Goal: Use online tool/utility: Utilize a website feature to perform a specific function

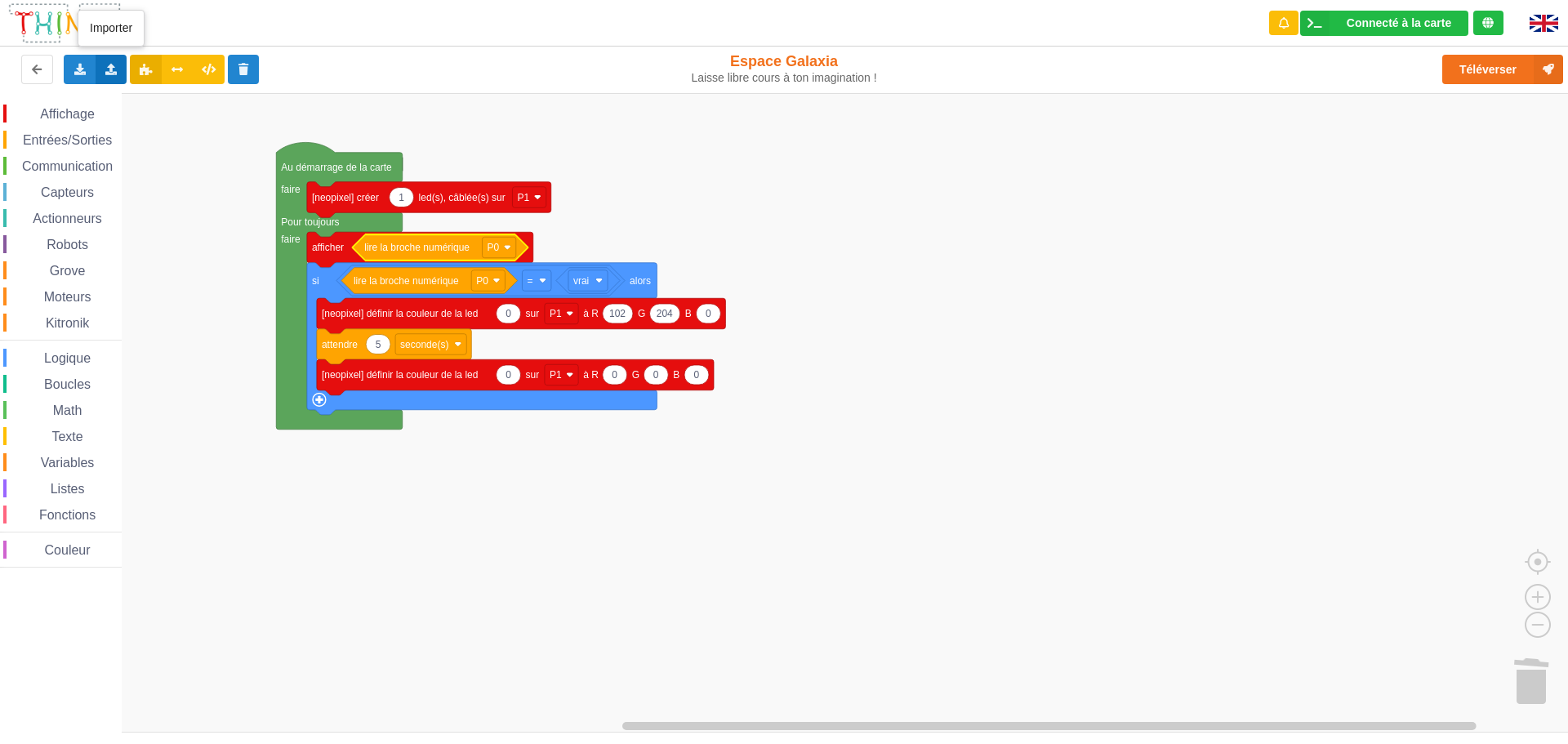
click at [105, 65] on icon at bounding box center [111, 68] width 14 height 9
click at [162, 95] on span "Importer un assemblage de blocs" at bounding box center [225, 100] width 169 height 13
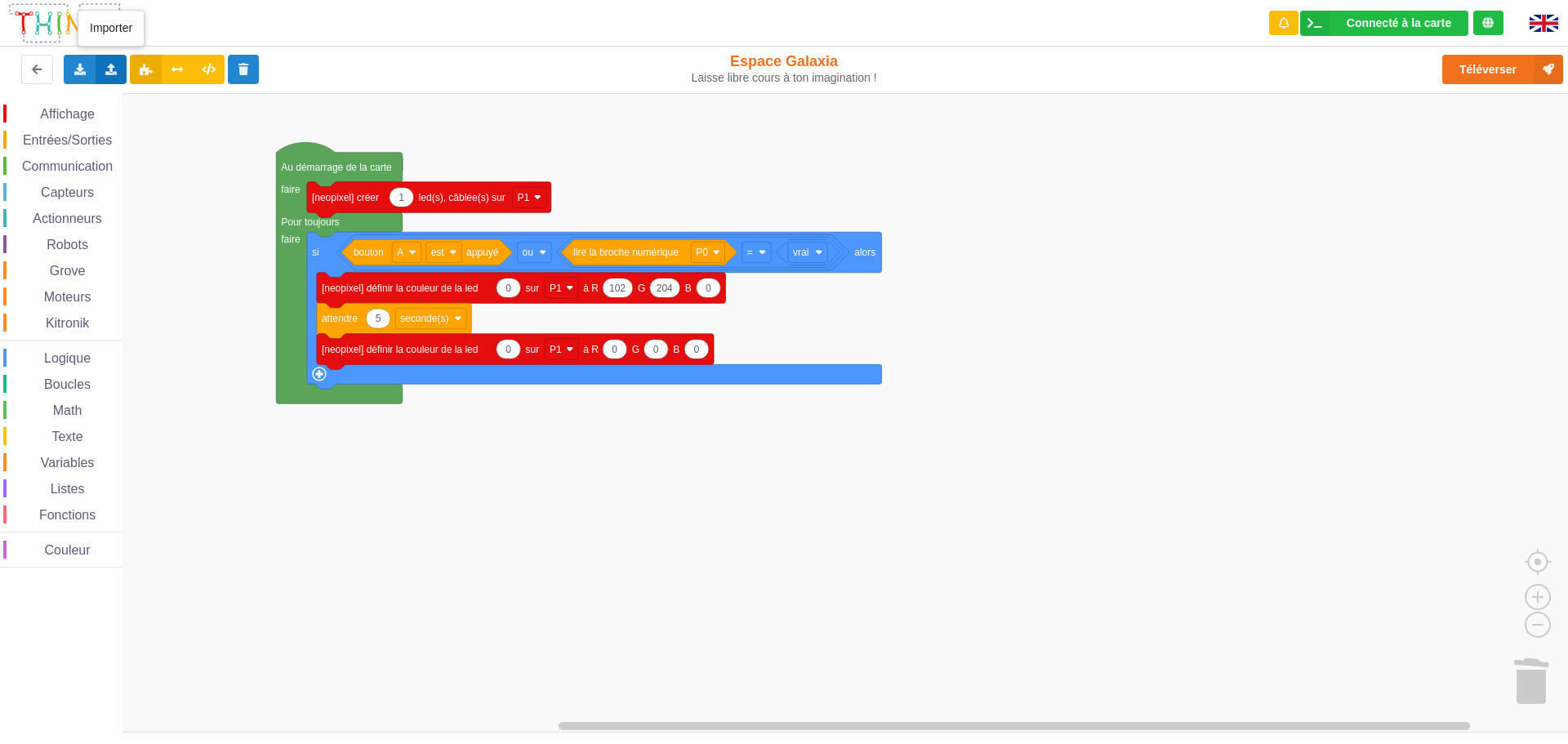
click at [105, 67] on icon at bounding box center [111, 68] width 14 height 9
click at [180, 101] on span "Importer un assemblage de blocs" at bounding box center [225, 100] width 169 height 13
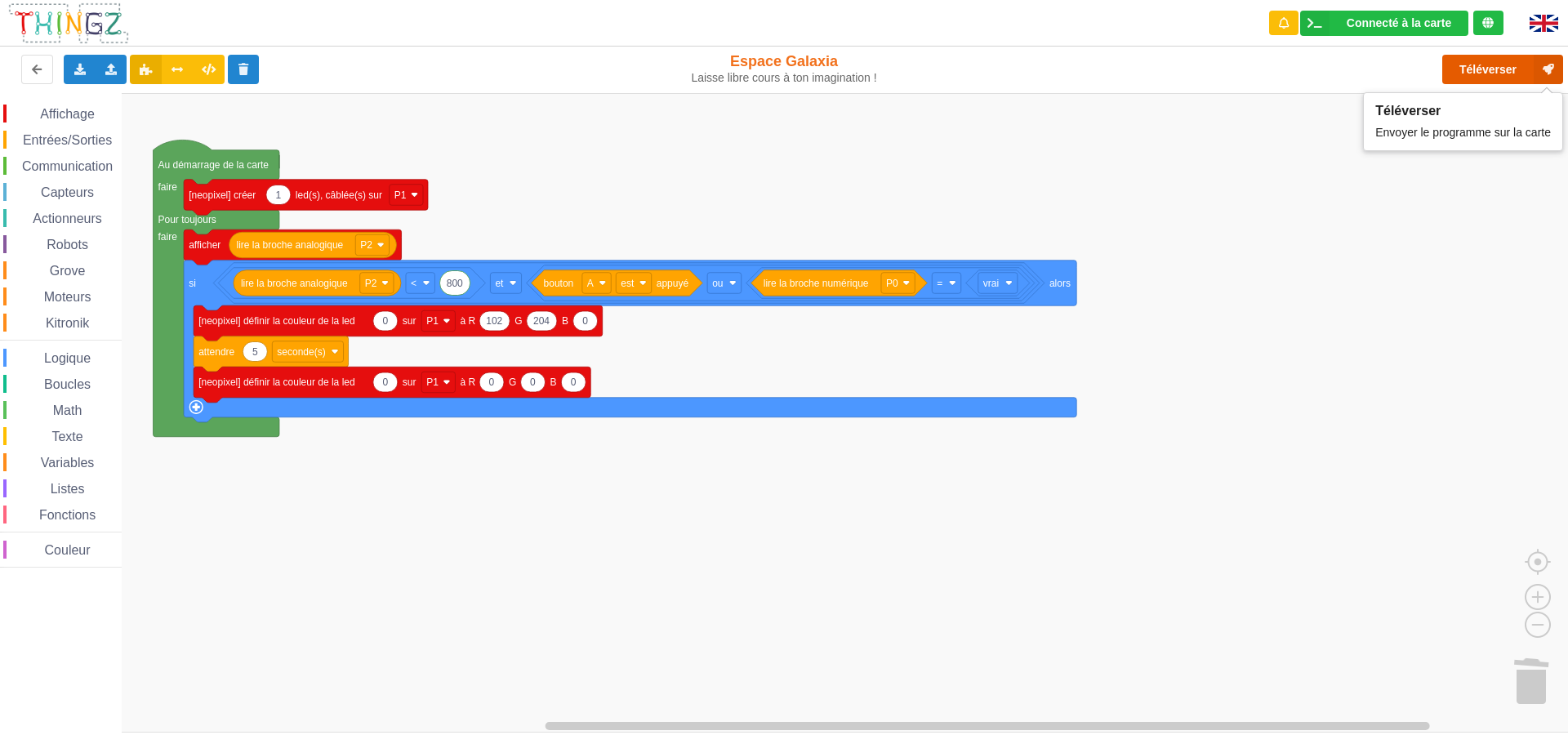
click at [1515, 63] on button "Téléverser" at bounding box center [1504, 69] width 121 height 29
